Goal: Navigation & Orientation: Find specific page/section

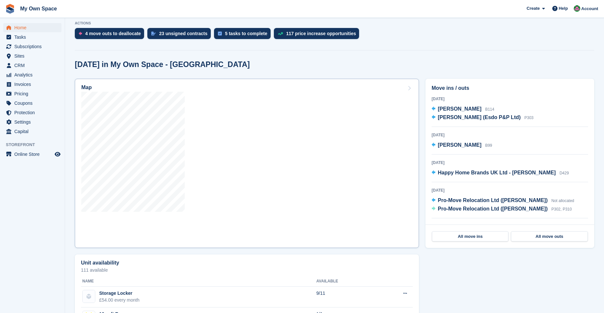
scroll to position [33, 0]
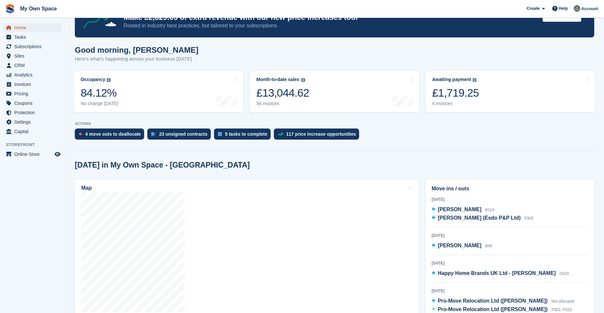
click at [22, 30] on span "Home" at bounding box center [33, 27] width 39 height 9
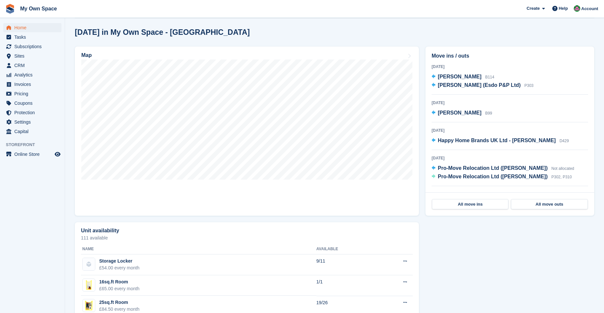
scroll to position [163, 0]
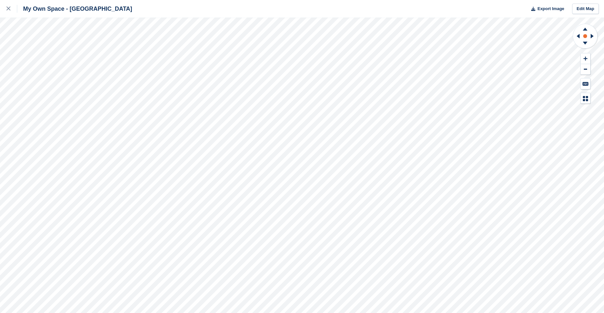
drag, startPoint x: 583, startPoint y: 27, endPoint x: 583, endPoint y: 35, distance: 8.5
click at [583, 27] on icon at bounding box center [584, 28] width 17 height 8
click at [583, 43] on icon at bounding box center [584, 43] width 5 height 3
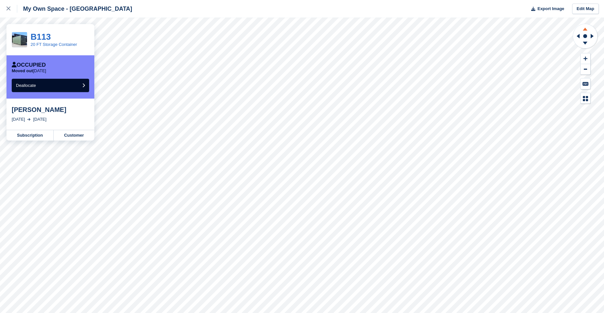
click at [585, 29] on icon at bounding box center [584, 29] width 5 height 3
